Goal: Task Accomplishment & Management: Complete application form

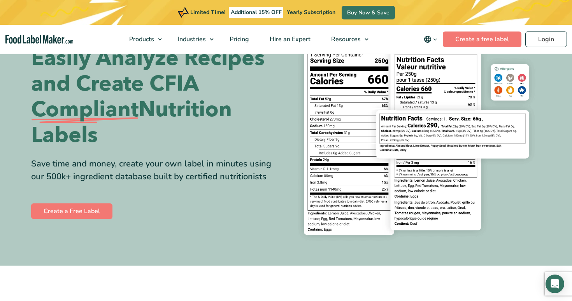
scroll to position [53, 0]
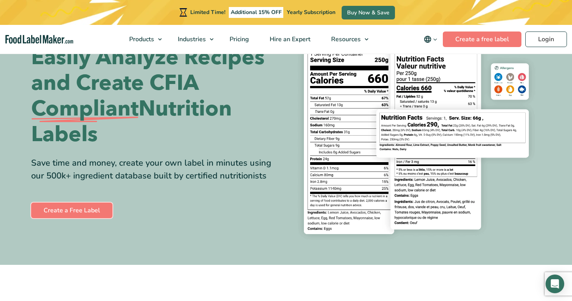
click at [108, 206] on link "Create a Free Label" at bounding box center [71, 211] width 81 height 16
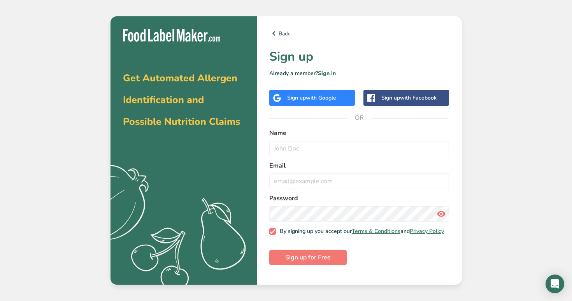
click at [286, 104] on div "Sign up with Google" at bounding box center [312, 98] width 86 height 16
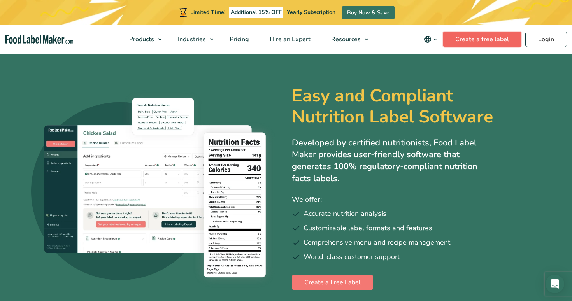
click at [465, 37] on link "Create a free label" at bounding box center [482, 40] width 79 height 16
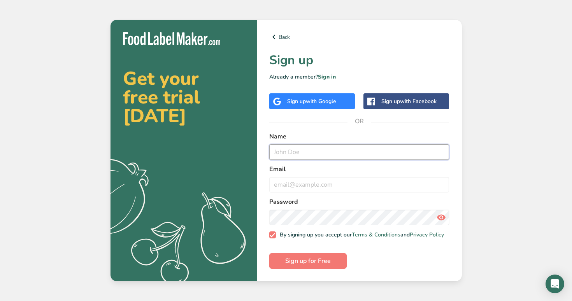
click at [355, 149] on input "text" at bounding box center [359, 152] width 180 height 16
type input "Christine Hoh"
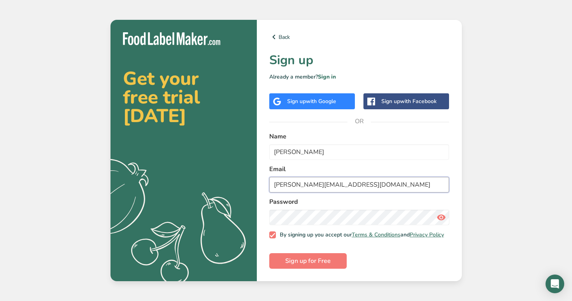
click at [383, 186] on input "christine.hoh@orionistrading.co" at bounding box center [359, 185] width 180 height 16
type input "christine.hoh@orionistrading.com"
click at [292, 265] on span "Sign up for Free" at bounding box center [308, 260] width 46 height 9
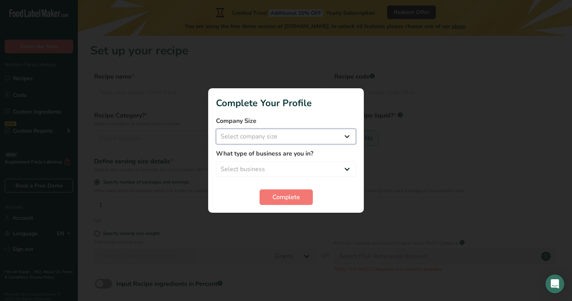
click at [302, 142] on select "Select company size Fewer than 10 Employees 10 to 50 Employees 51 to 500 Employ…" at bounding box center [286, 137] width 140 height 16
select select "1"
click at [216, 129] on select "Select company size Fewer than 10 Employees 10 to 50 Employees 51 to 500 Employ…" at bounding box center [286, 137] width 140 height 16
click at [282, 169] on select "Select business Packaged Food Manufacturer Restaurant & Cafe Bakery Meal Plans …" at bounding box center [286, 169] width 140 height 16
select select "8"
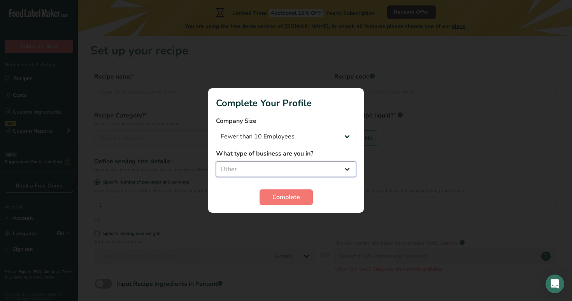
click at [216, 161] on select "Select business Packaged Food Manufacturer Restaurant & Cafe Bakery Meal Plans …" at bounding box center [286, 169] width 140 height 16
click at [272, 190] on button "Complete" at bounding box center [286, 197] width 53 height 16
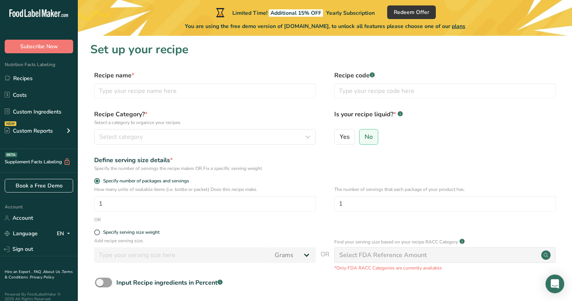
scroll to position [2, 0]
